Goal: Task Accomplishment & Management: Manage account settings

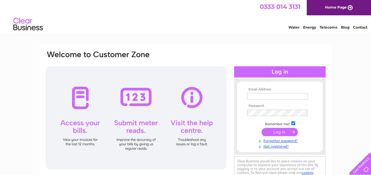
click at [275, 70] on div at bounding box center [279, 71] width 91 height 11
click at [274, 95] on input "text" at bounding box center [277, 96] width 61 height 7
type input "[EMAIL_ADDRESS][DOMAIN_NAME]"
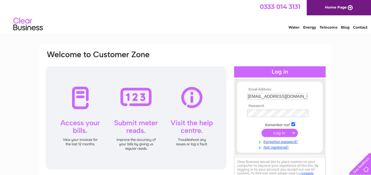
click at [273, 133] on input "submit" at bounding box center [279, 133] width 36 height 8
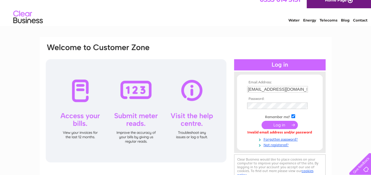
scroll to position [9, 0]
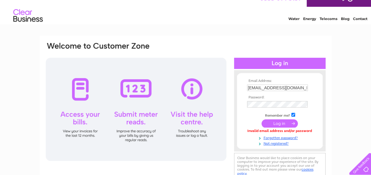
click at [76, 88] on div at bounding box center [136, 109] width 181 height 103
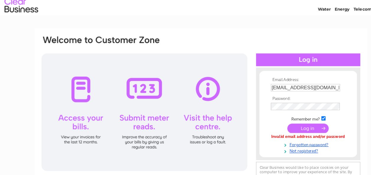
click at [303, 86] on input "[EMAIL_ADDRESS][DOMAIN_NAME]" at bounding box center [277, 88] width 61 height 6
type input "b"
click at [258, 90] on input "text" at bounding box center [277, 88] width 61 height 7
type input "[EMAIL_ADDRESS][DOMAIN_NAME]"
click at [255, 100] on tbody "Email Address: blackbullwelton@gmail.com Password: Remember me?" at bounding box center [279, 112] width 68 height 67
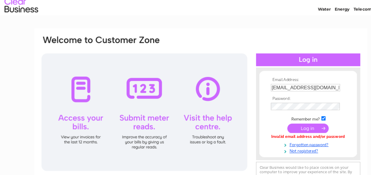
click at [251, 97] on th "Password:" at bounding box center [279, 98] width 68 height 4
click at [249, 96] on th "Password:" at bounding box center [279, 98] width 68 height 4
click at [265, 96] on th "Password:" at bounding box center [279, 98] width 68 height 4
click at [250, 98] on th "Password:" at bounding box center [279, 98] width 68 height 4
